Goal: Task Accomplishment & Management: Manage account settings

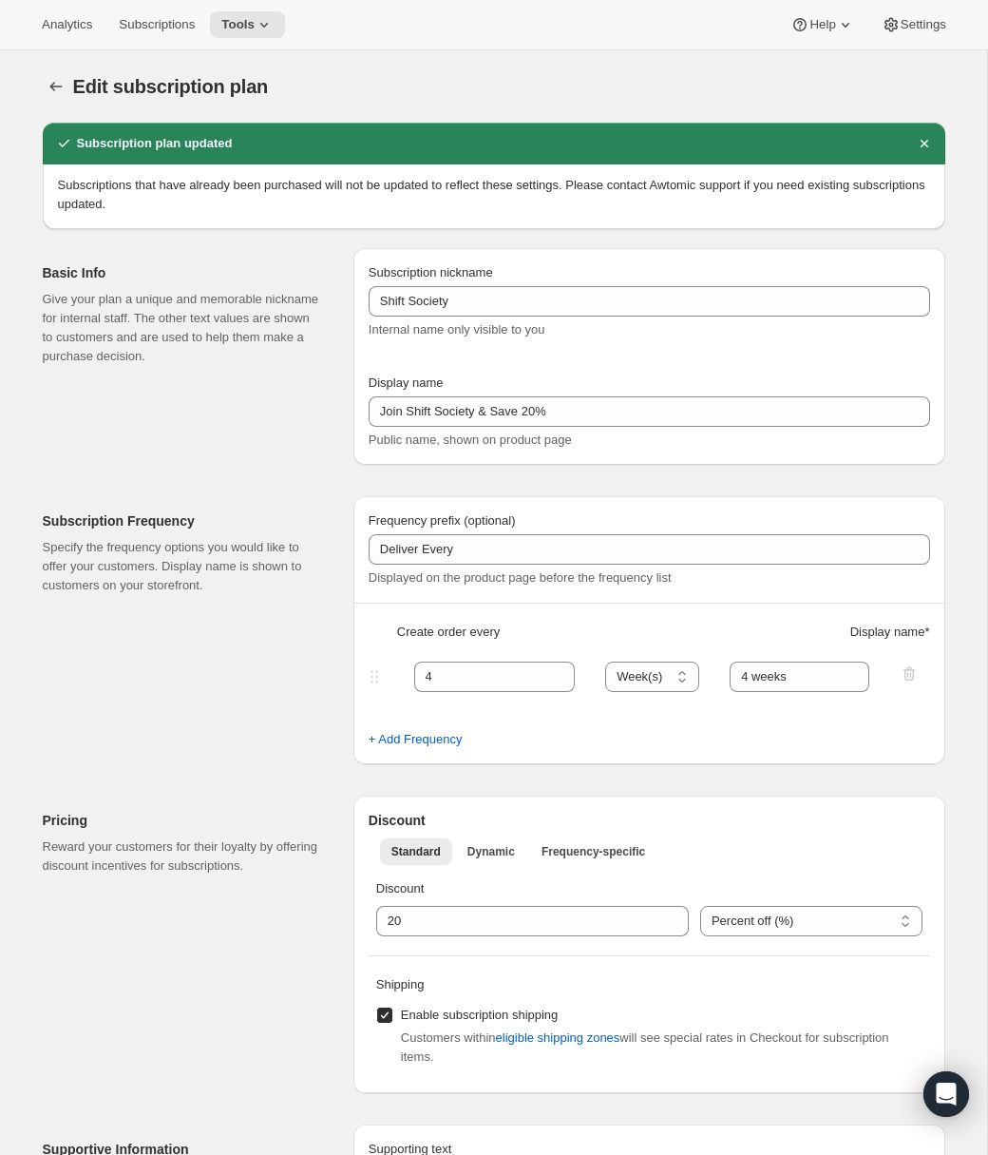
select select "WEEK"
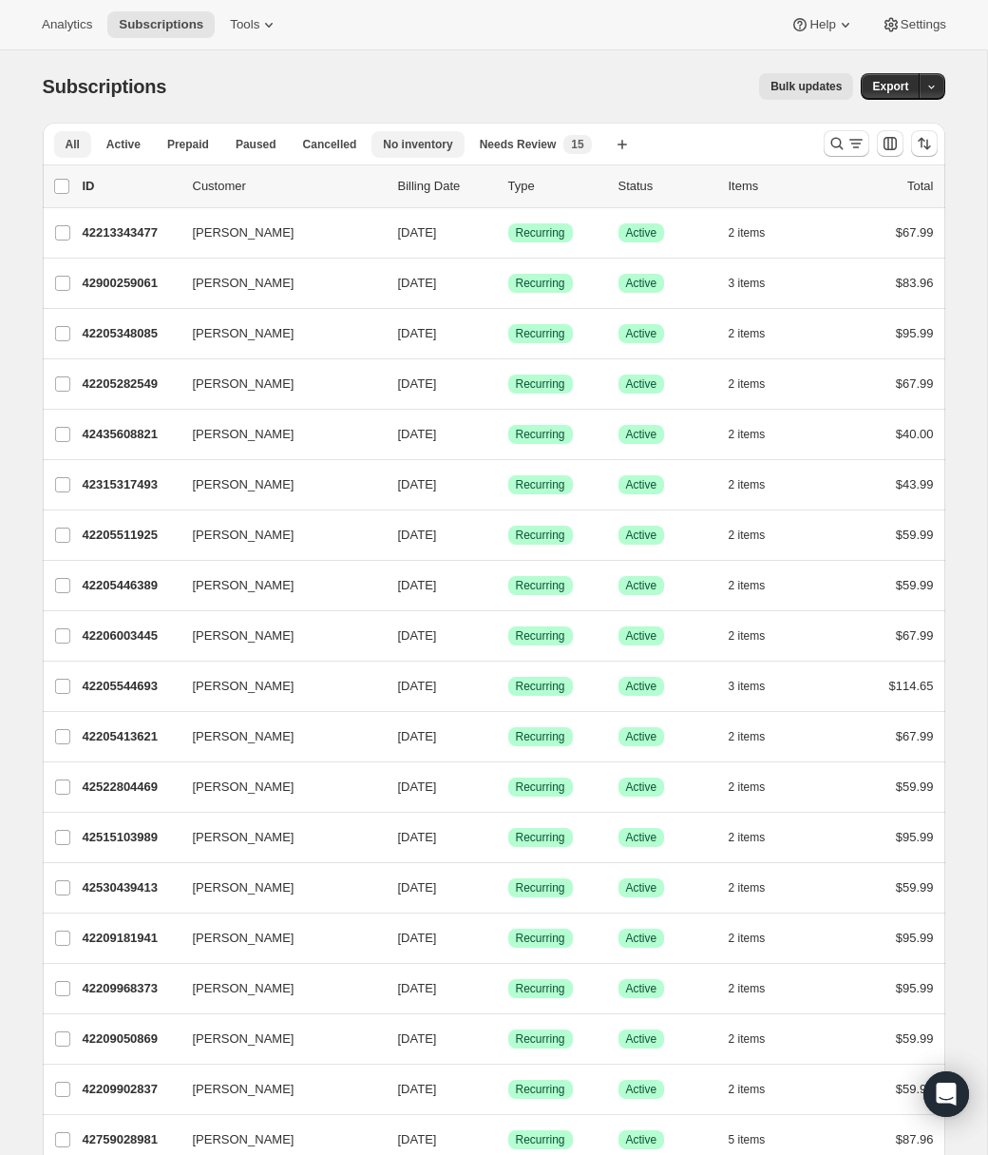
click at [399, 142] on span "No inventory" at bounding box center [417, 144] width 69 height 15
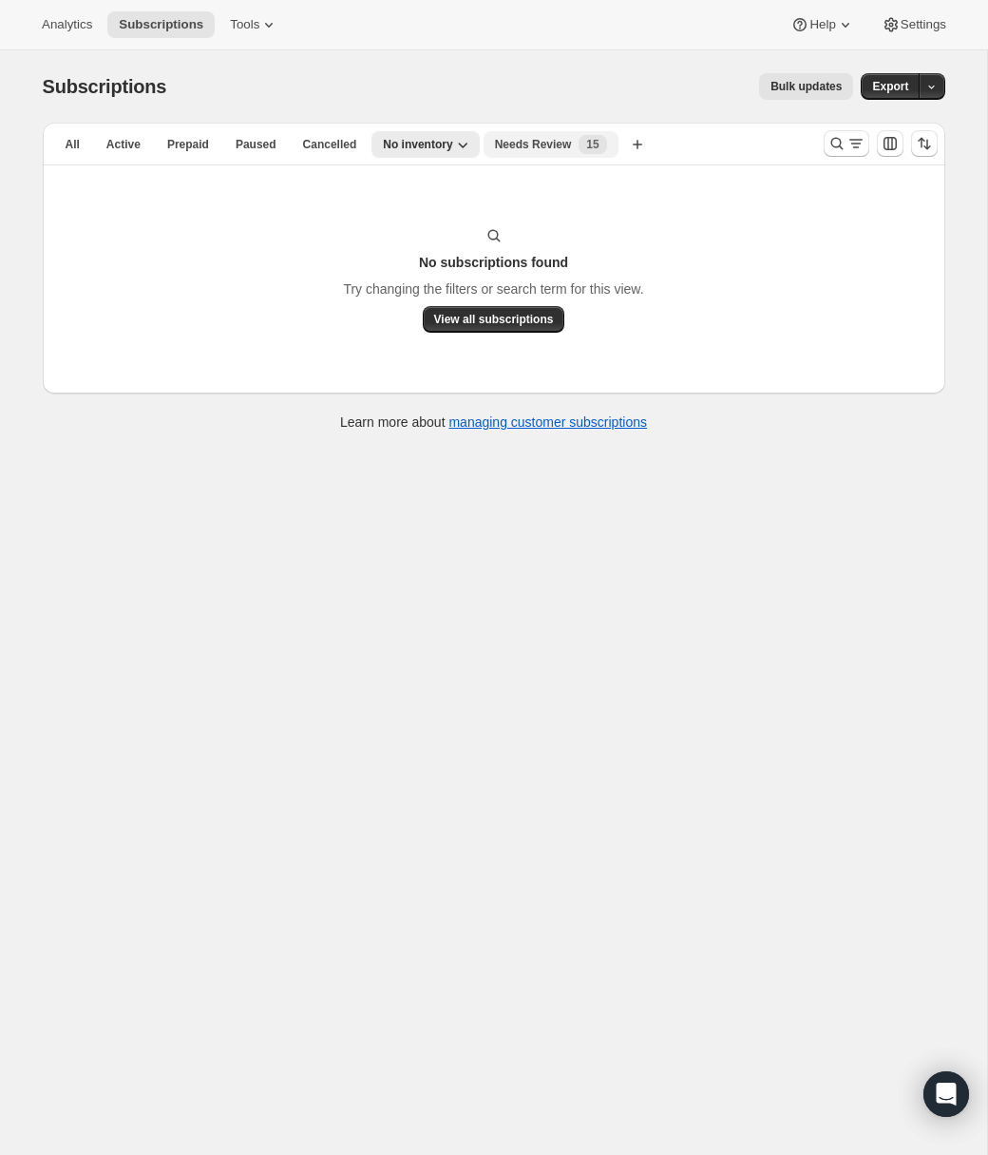
click at [540, 147] on span "Needs Review" at bounding box center [533, 144] width 77 height 15
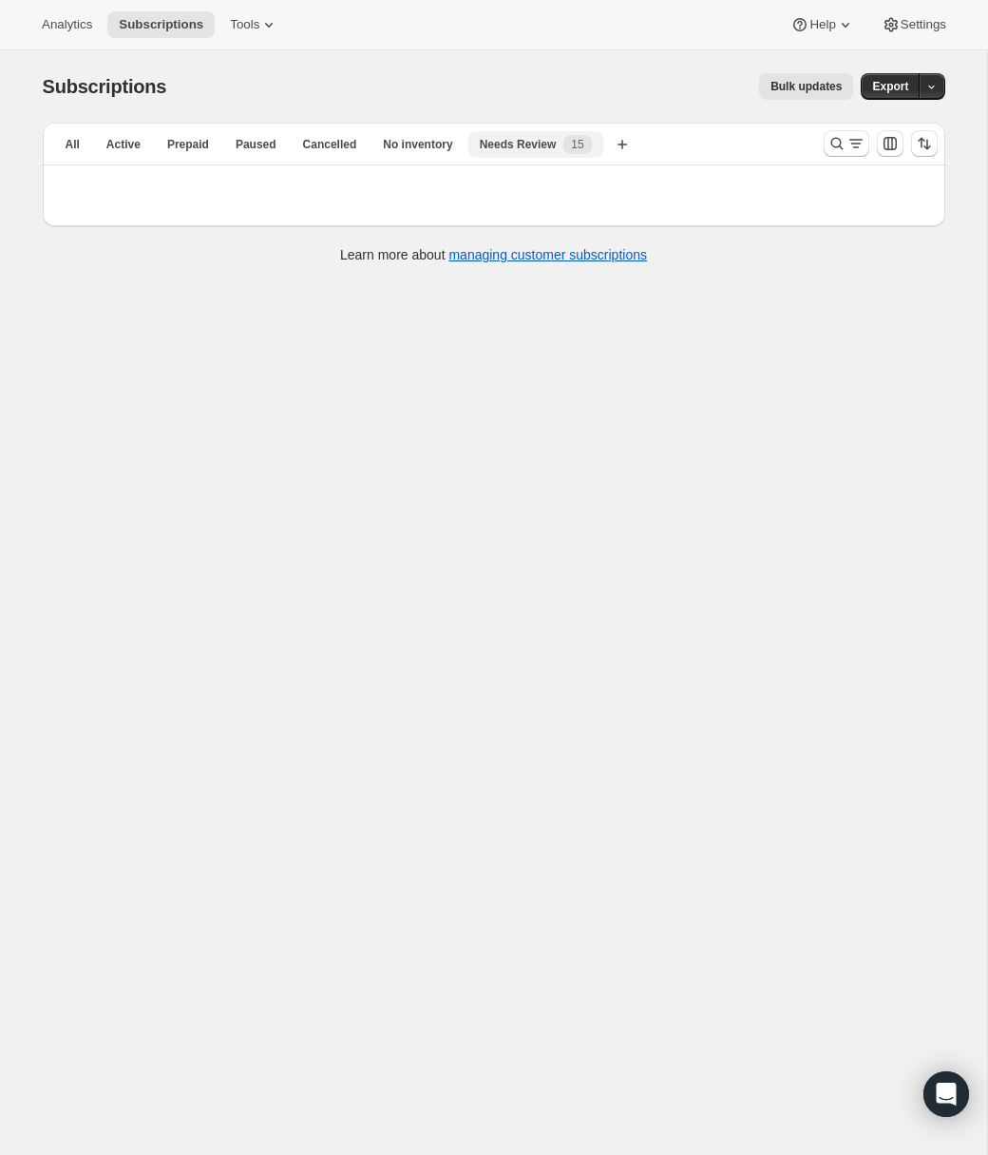
click at [565, 143] on div "Needs Review 15" at bounding box center [536, 144] width 112 height 19
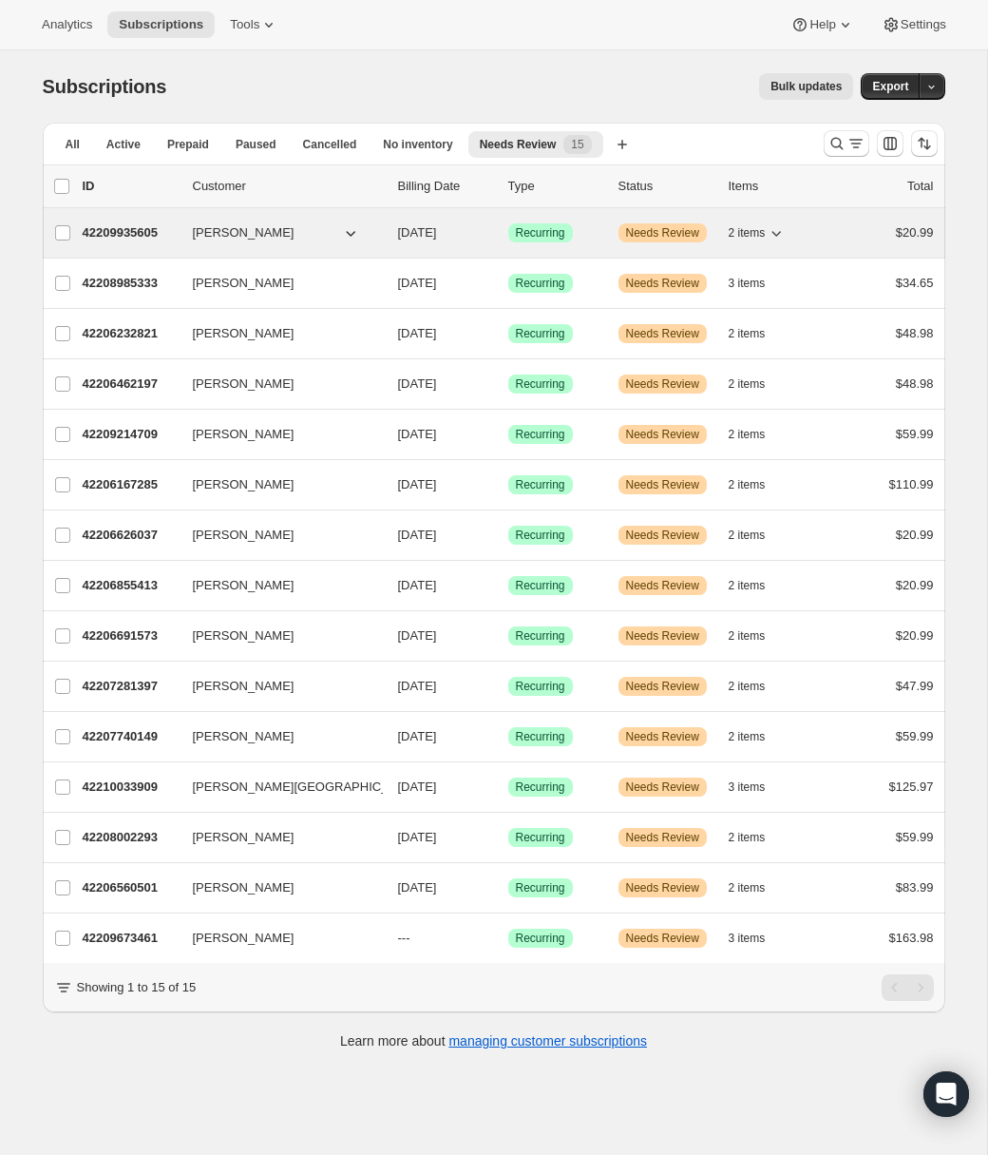
click at [426, 234] on span "08/27/2025" at bounding box center [417, 232] width 39 height 14
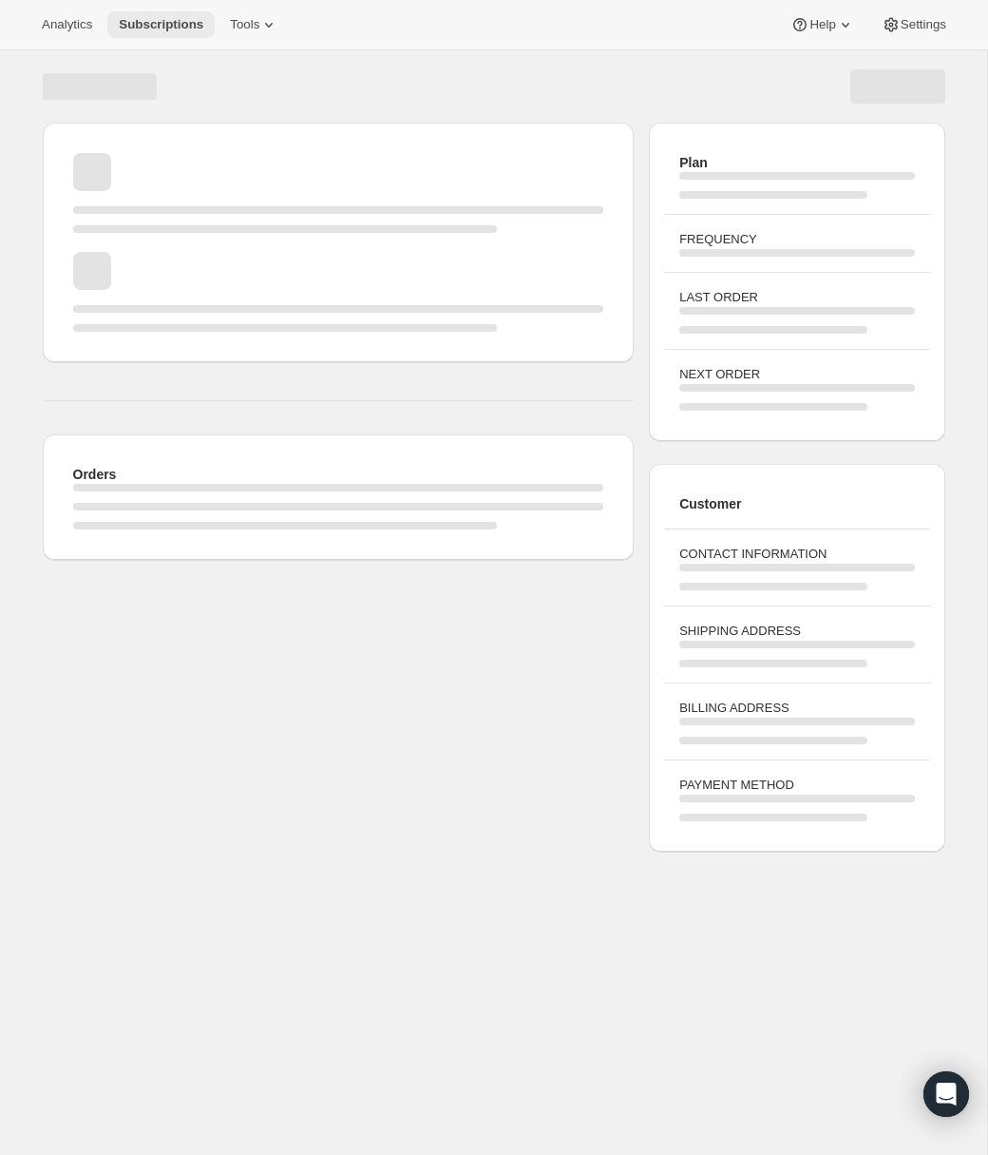
click at [175, 21] on span "Subscriptions" at bounding box center [161, 24] width 85 height 15
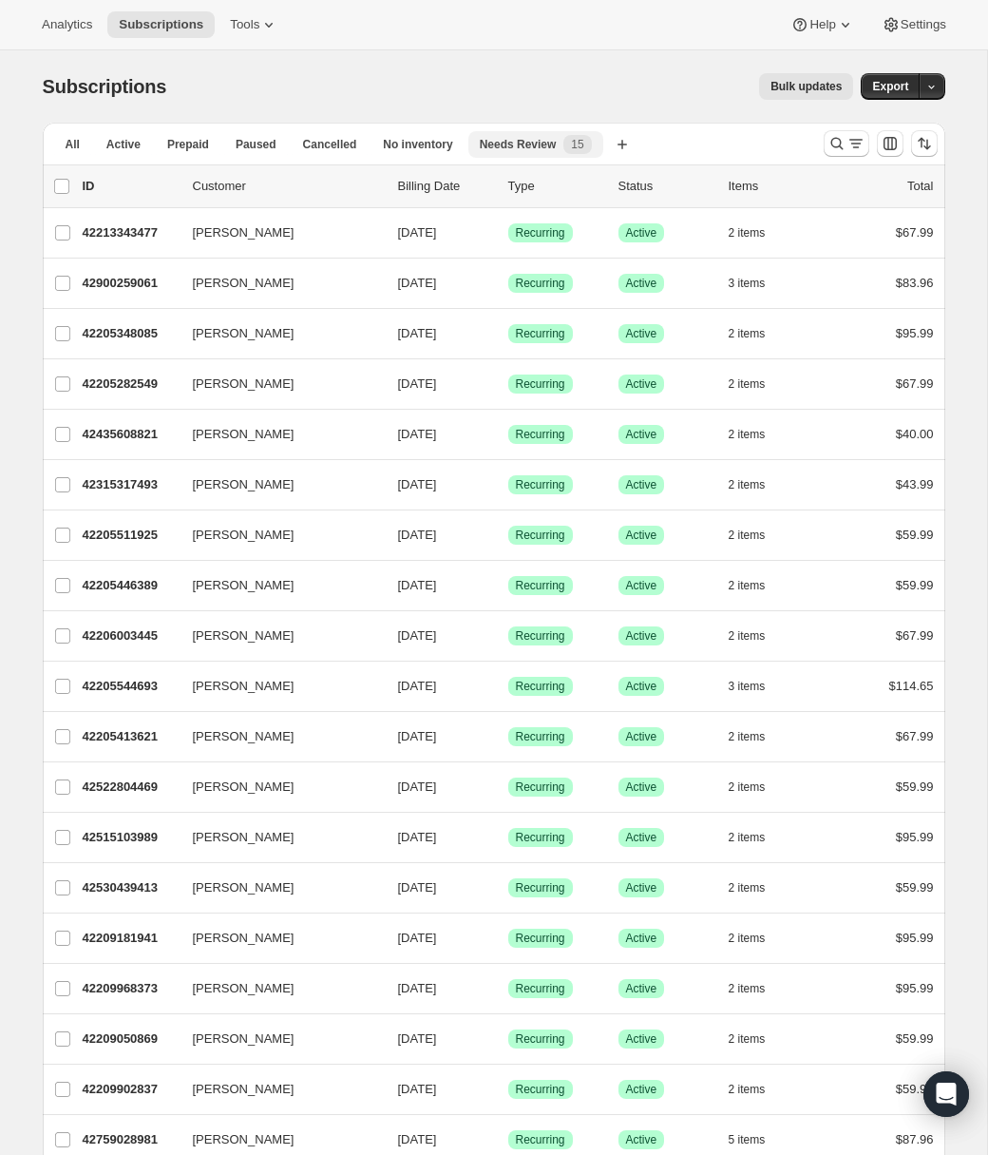
click at [534, 155] on button "Needs Review 15" at bounding box center [535, 144] width 135 height 27
click at [551, 145] on span "Needs Review" at bounding box center [518, 144] width 77 height 15
click at [589, 144] on span "15" at bounding box center [577, 144] width 28 height 19
click at [582, 146] on span "15" at bounding box center [577, 144] width 12 height 15
click at [78, 145] on span "All" at bounding box center [73, 144] width 14 height 15
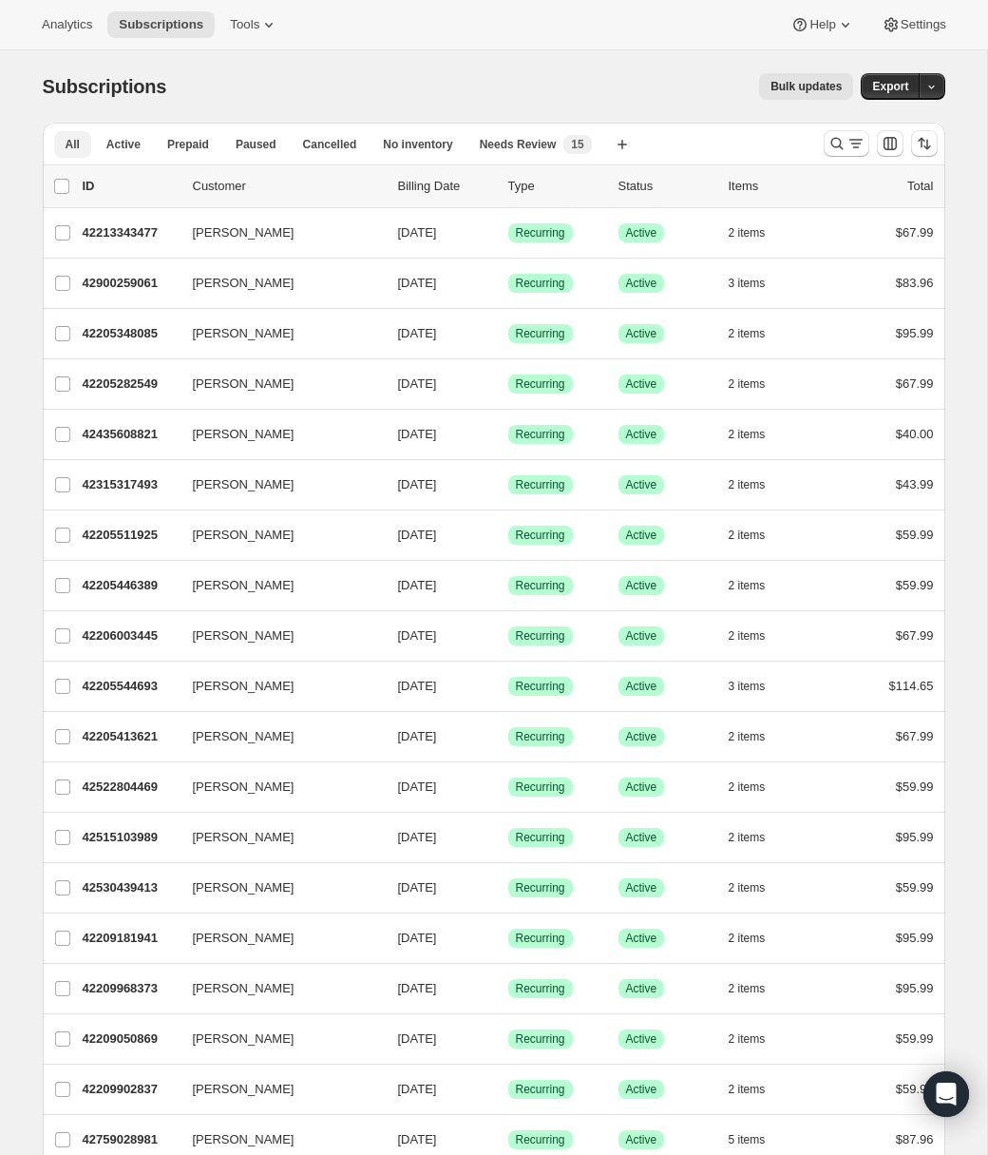
click at [78, 145] on span "All" at bounding box center [73, 144] width 14 height 15
click at [557, 144] on span "Needs Review" at bounding box center [518, 144] width 77 height 15
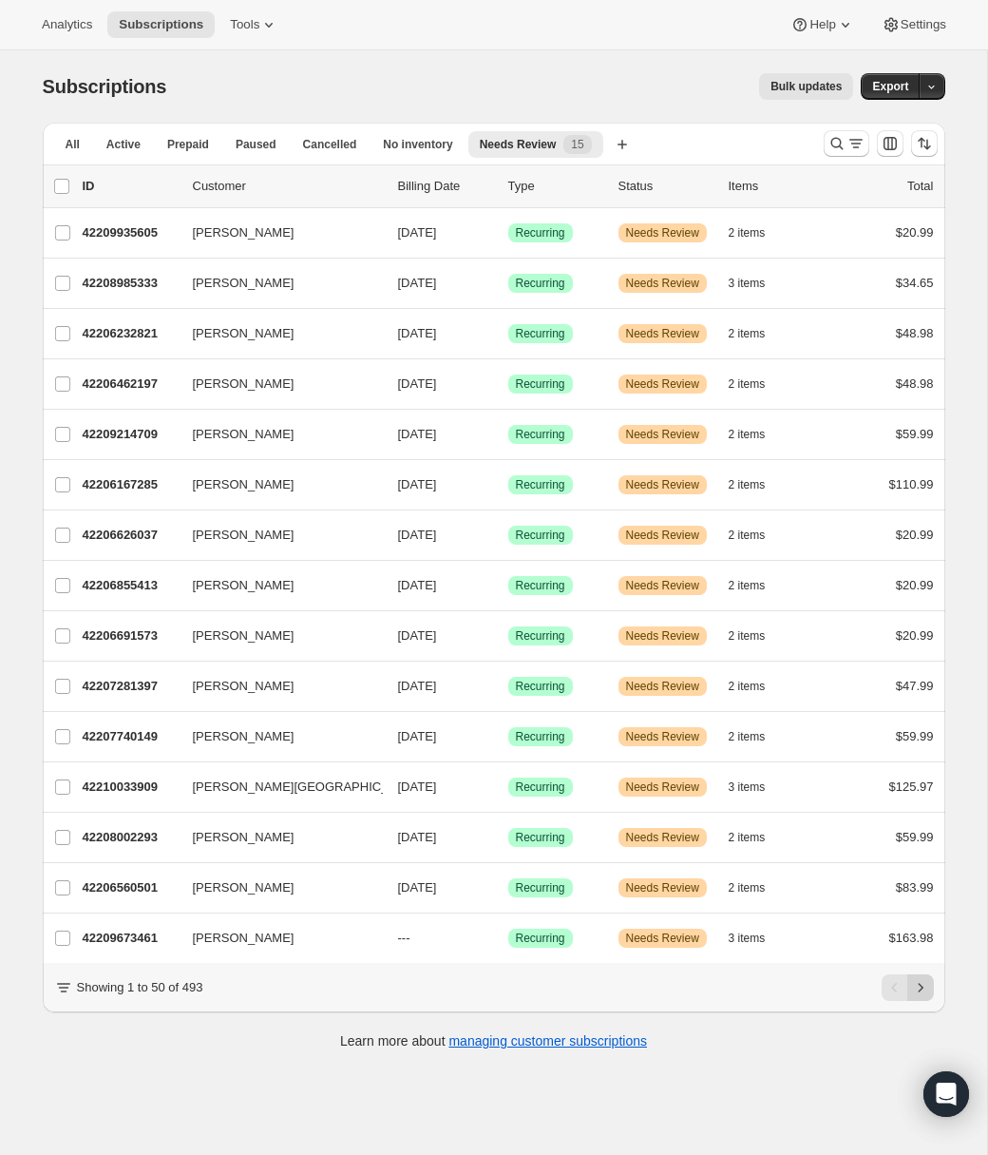
click at [923, 993] on icon "Next" at bounding box center [920, 987] width 19 height 19
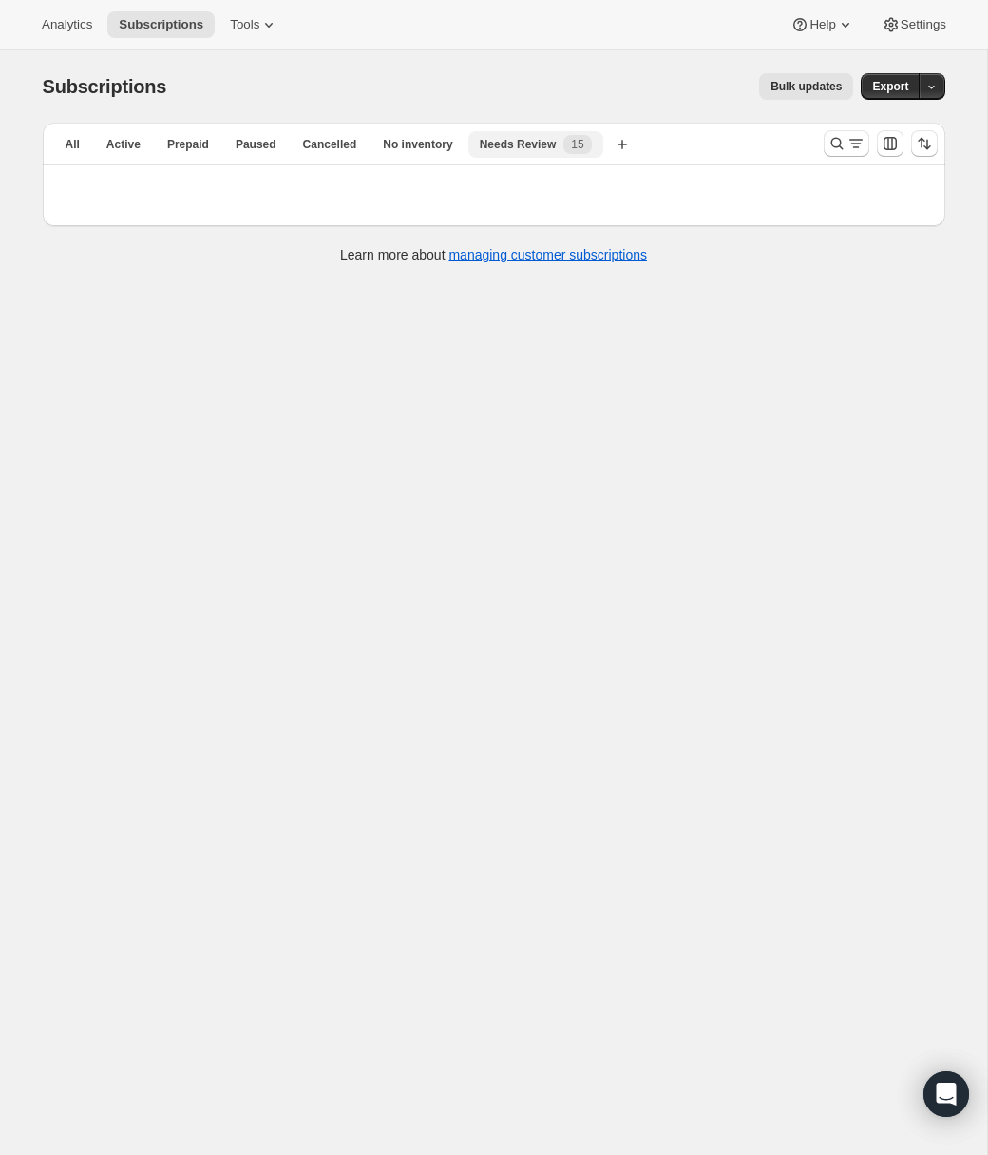
click at [557, 144] on span "Needs Review" at bounding box center [518, 144] width 77 height 15
click at [583, 141] on span "15" at bounding box center [577, 144] width 12 height 15
click at [557, 143] on span "Needs Review" at bounding box center [518, 144] width 77 height 15
click at [418, 135] on button "No inventory" at bounding box center [418, 144] width 92 height 27
click at [555, 146] on span "Needs Review" at bounding box center [533, 144] width 77 height 15
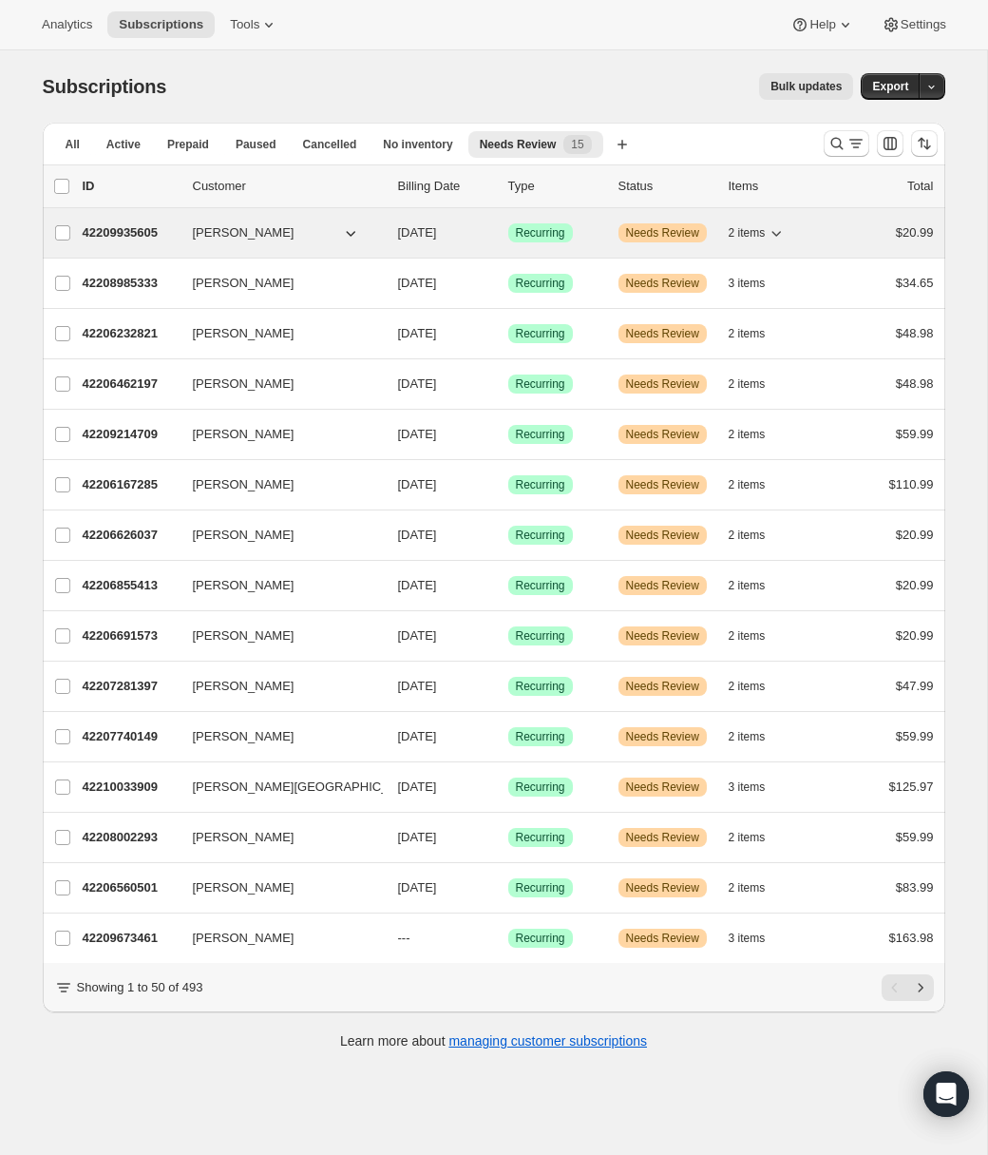
click at [258, 233] on span "[PERSON_NAME]" at bounding box center [244, 232] width 102 height 19
click at [353, 229] on icon "button" at bounding box center [350, 232] width 19 height 19
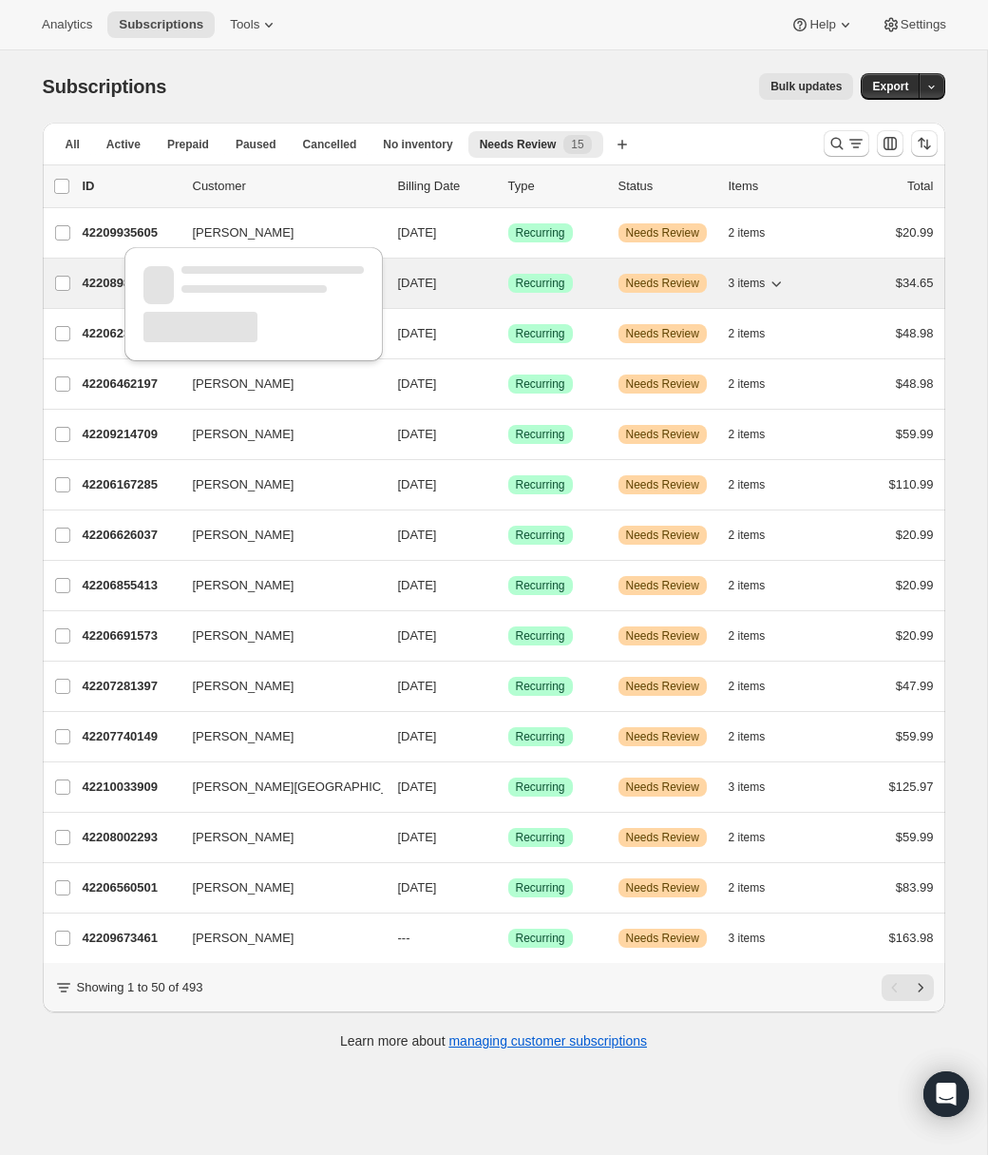
click at [412, 289] on span "[DATE]" at bounding box center [417, 283] width 39 height 14
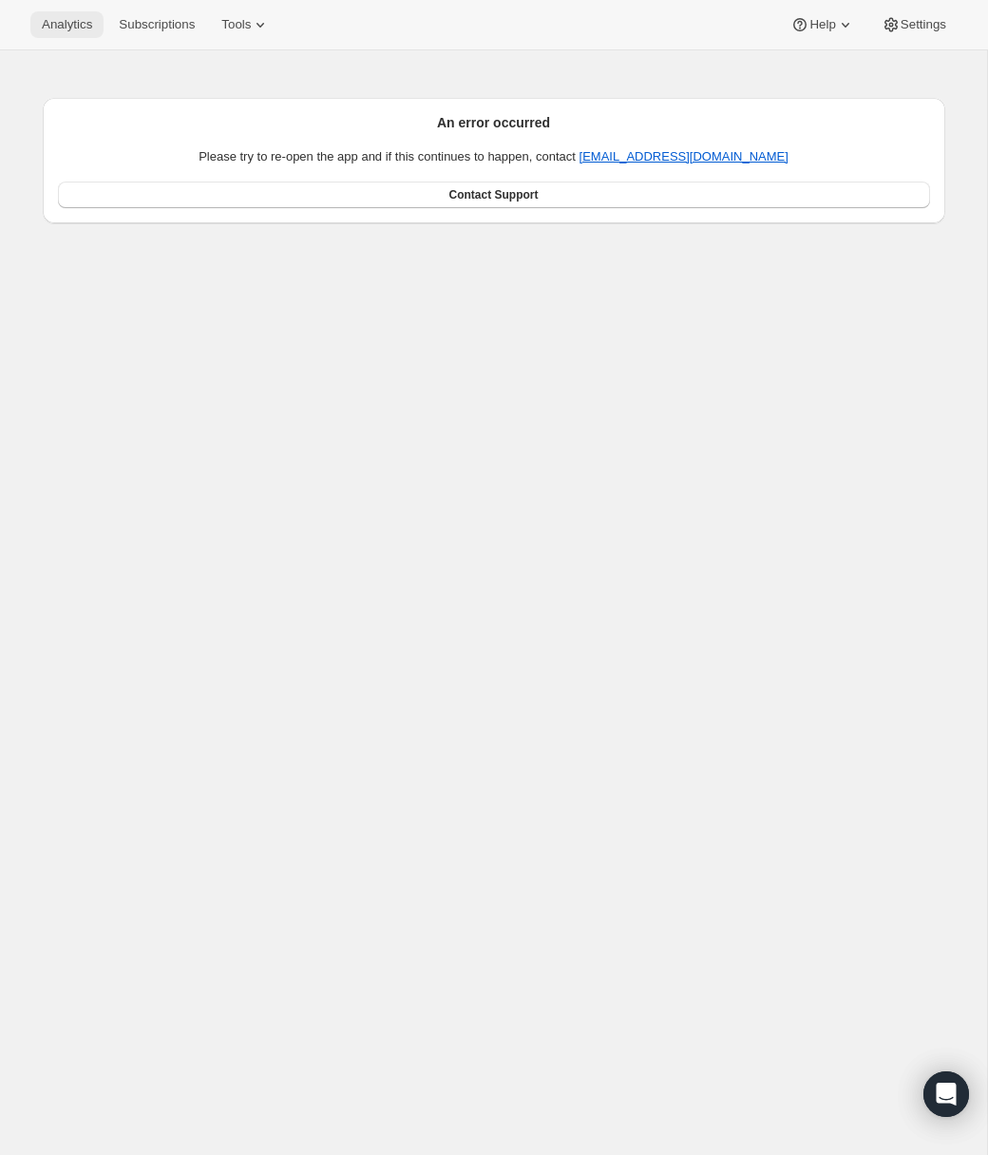
click at [64, 30] on span "Analytics" at bounding box center [67, 24] width 50 height 15
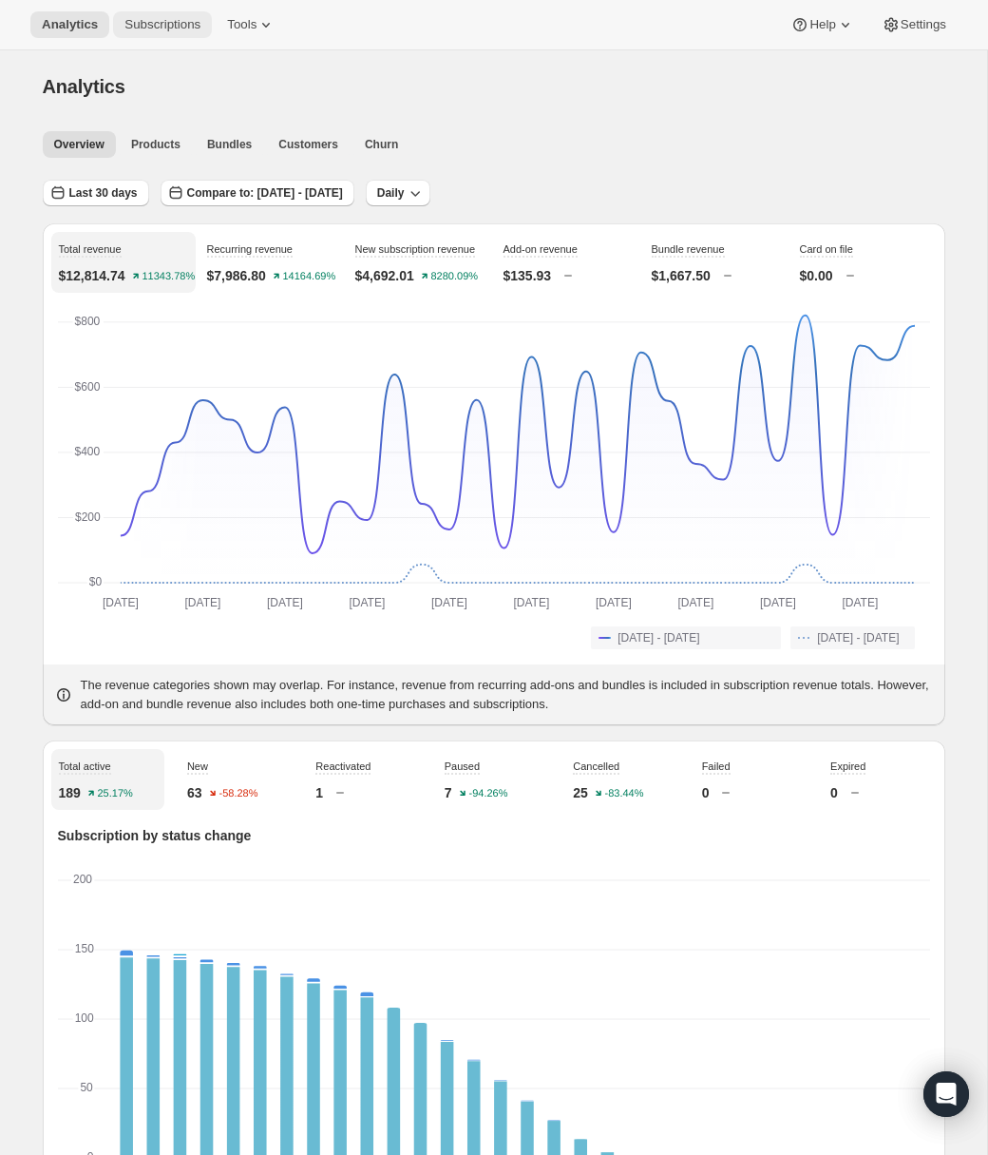
click at [161, 28] on span "Subscriptions" at bounding box center [162, 24] width 76 height 15
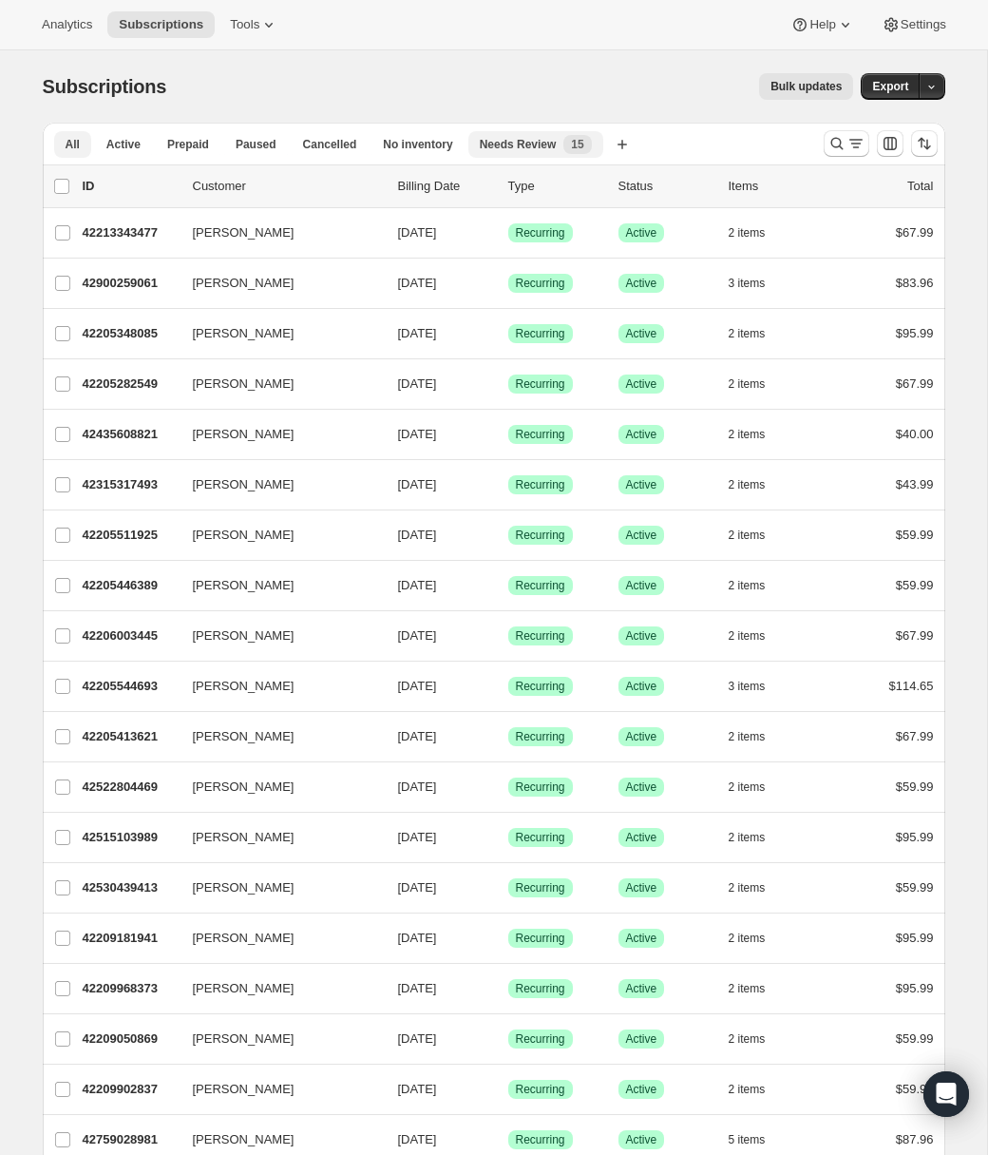
click at [561, 146] on div "Needs Review New 15" at bounding box center [536, 144] width 112 height 19
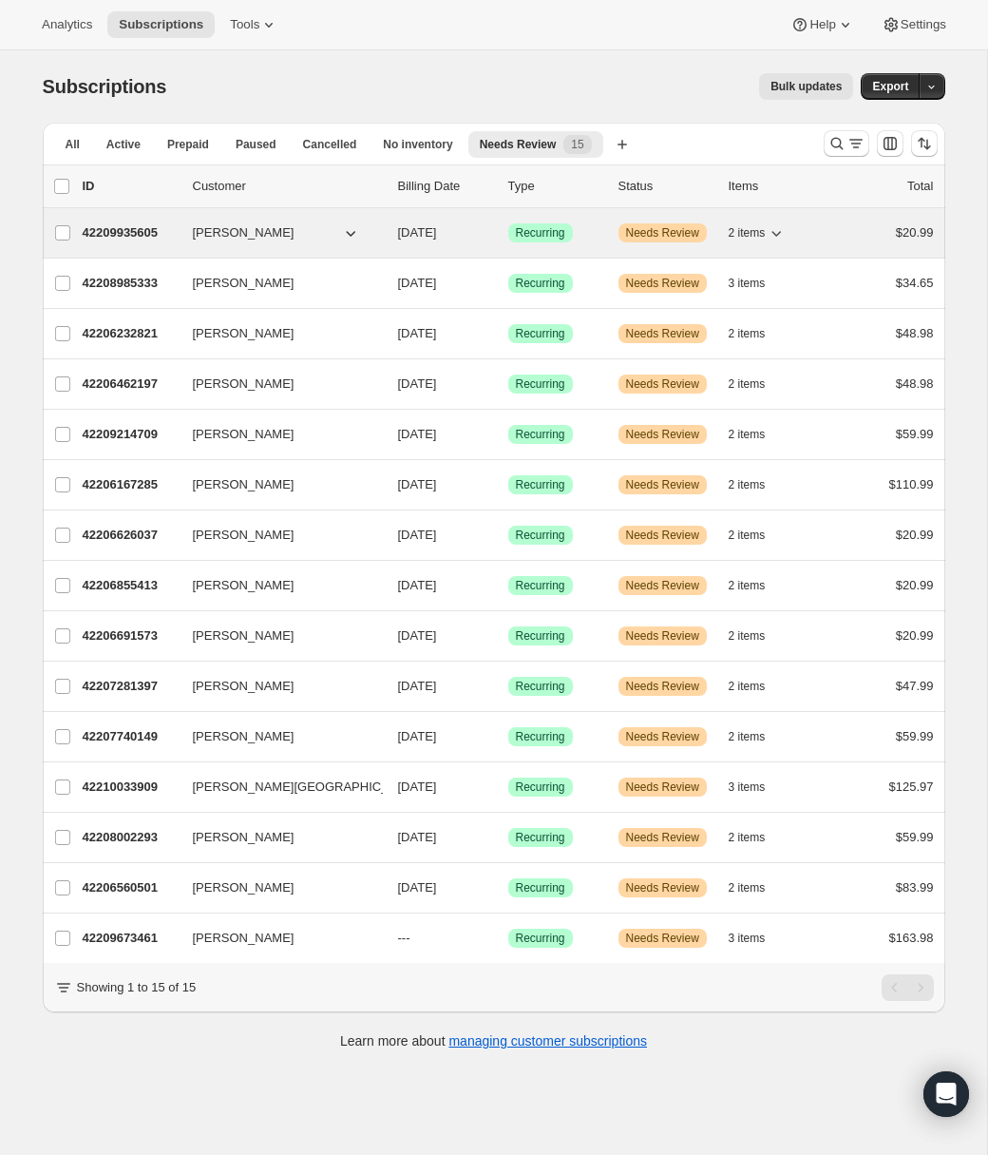
click at [231, 240] on span "[PERSON_NAME]" at bounding box center [244, 232] width 102 height 19
click at [353, 234] on icon "button" at bounding box center [350, 232] width 19 height 19
click at [356, 235] on icon "button" at bounding box center [350, 232] width 19 height 19
click at [123, 232] on p "42209935605" at bounding box center [130, 232] width 95 height 19
